Goal: Navigation & Orientation: Find specific page/section

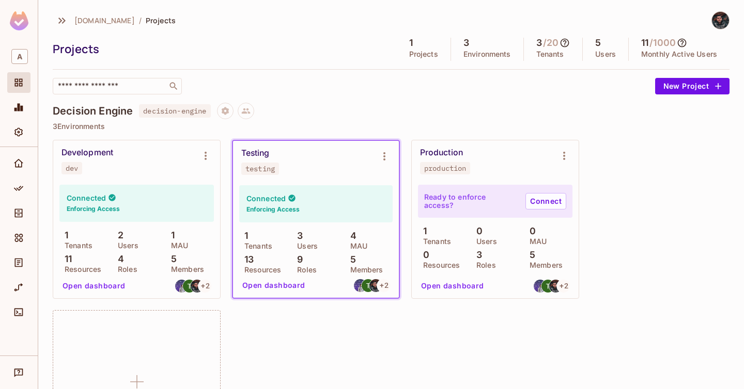
click at [480, 115] on div "Decision Engine decision-engine" at bounding box center [391, 111] width 677 height 17
click at [20, 112] on icon "Monitoring" at bounding box center [18, 107] width 10 height 10
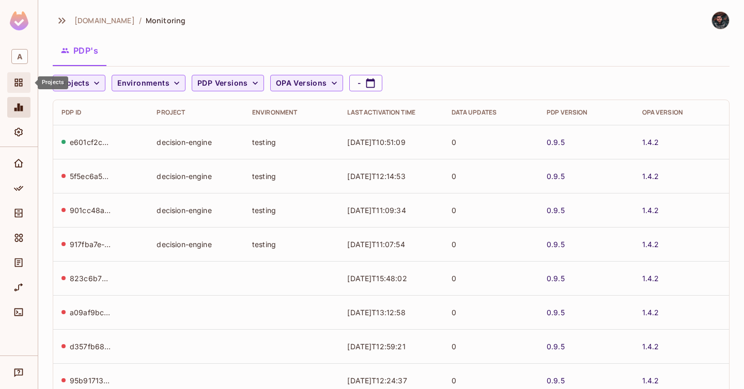
click at [19, 84] on icon "Projects" at bounding box center [19, 83] width 8 height 8
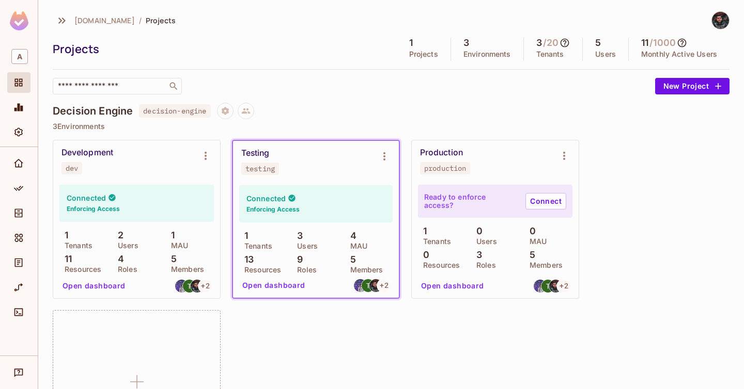
click at [207, 122] on p "3 Environments" at bounding box center [391, 126] width 677 height 8
click at [174, 167] on div "Development dev" at bounding box center [128, 161] width 134 height 27
click at [210, 155] on icon "Environment settings" at bounding box center [205, 156] width 12 height 12
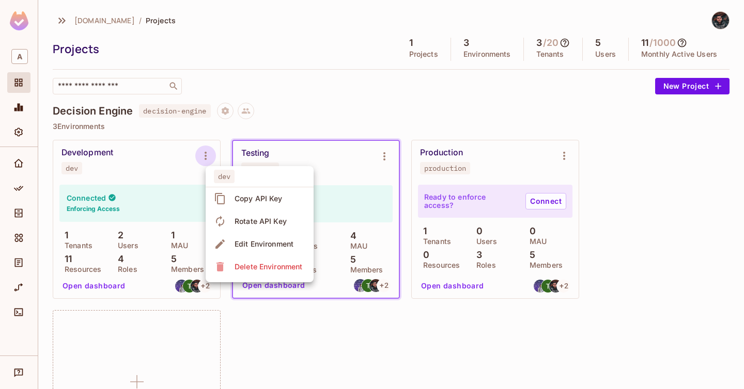
click at [264, 129] on div at bounding box center [372, 194] width 744 height 389
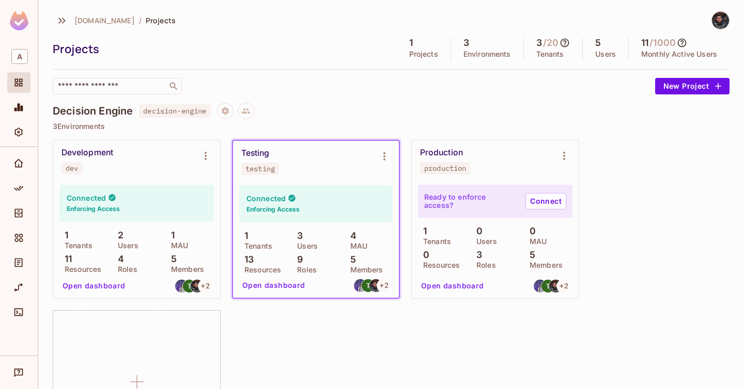
click at [250, 154] on div "Testing" at bounding box center [255, 153] width 28 height 10
